Goal: Information Seeking & Learning: Learn about a topic

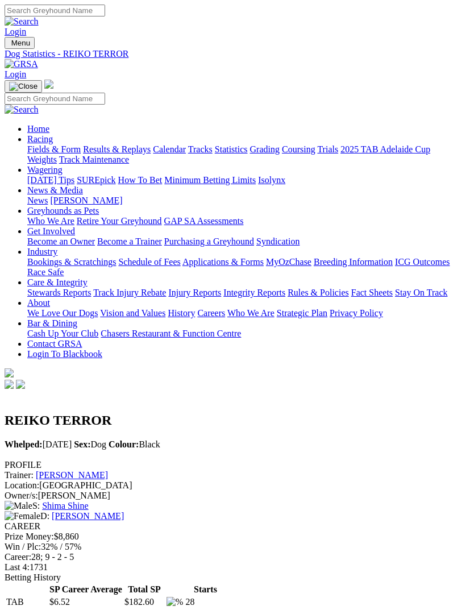
click at [9, 45] on img "Toggle navigation" at bounding box center [9, 45] width 0 height 0
click at [317, 154] on link "Trials" at bounding box center [327, 149] width 21 height 10
click at [9, 45] on img "Toggle navigation" at bounding box center [9, 45] width 0 height 0
click at [81, 149] on link "Fields & Form" at bounding box center [53, 149] width 53 height 10
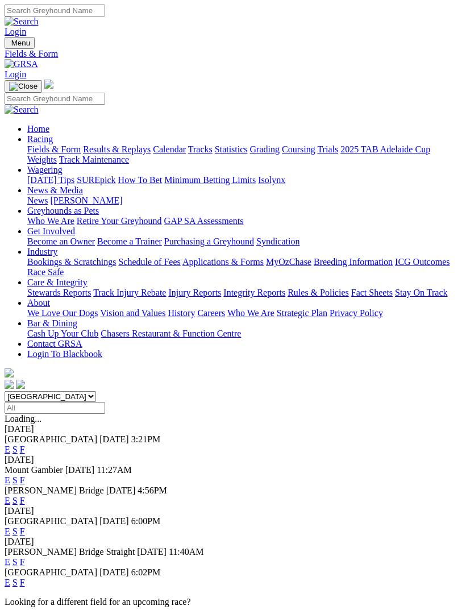
click at [25, 495] on link "F" at bounding box center [22, 500] width 5 height 10
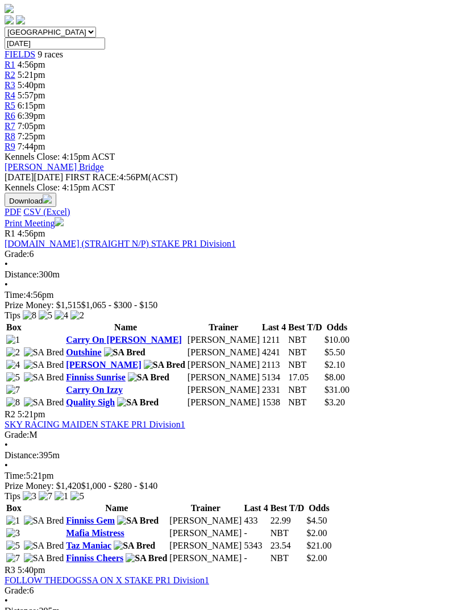
scroll to position [368, 0]
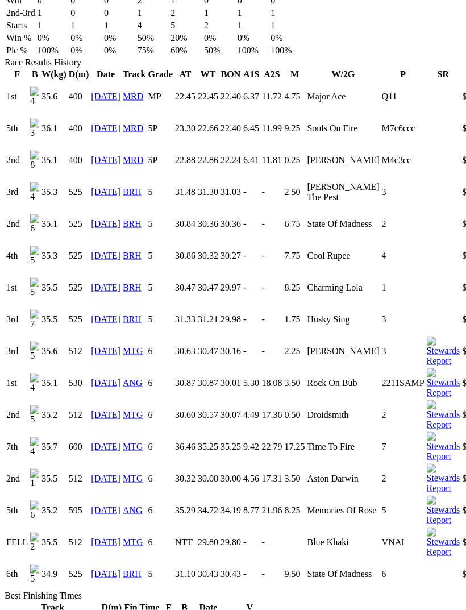
scroll to position [789, 0]
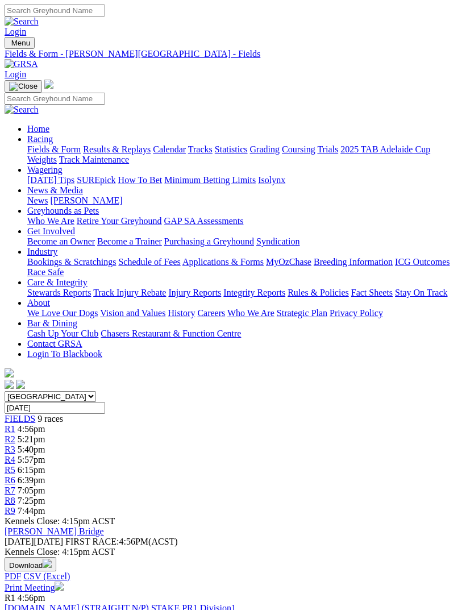
scroll to position [405, 0]
